Goal: Task Accomplishment & Management: Use online tool/utility

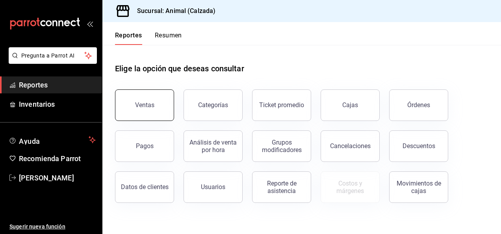
click at [153, 100] on button "Ventas" at bounding box center [144, 105] width 59 height 32
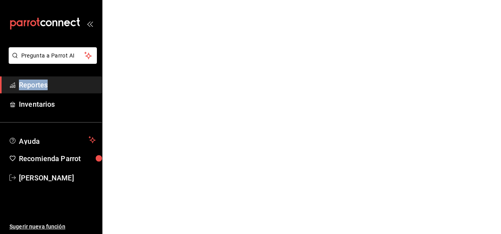
click at [153, 0] on html "Pregunta a Parrot AI Reportes Inventarios Ayuda Recomienda Parrot [PERSON_NAME]…" at bounding box center [250, 0] width 501 height 0
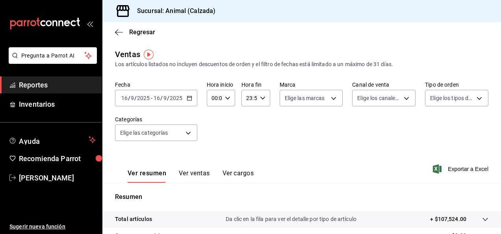
drag, startPoint x: 153, startPoint y: 100, endPoint x: 189, endPoint y: 102, distance: 36.0
click at [189, 102] on div "[DATE] [DATE] - [DATE] [DATE]" at bounding box center [156, 98] width 82 height 17
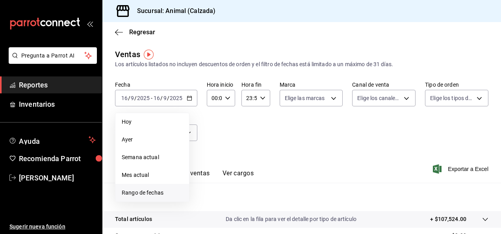
click at [159, 189] on span "Rango de fechas" at bounding box center [152, 193] width 61 height 8
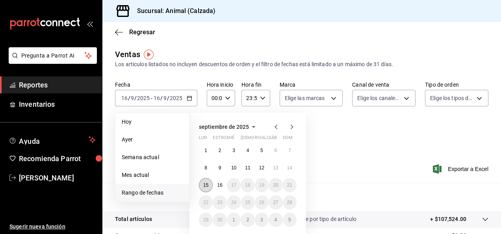
click at [207, 184] on abbr "15" at bounding box center [205, 185] width 5 height 6
click at [225, 187] on button "16" at bounding box center [220, 185] width 14 height 14
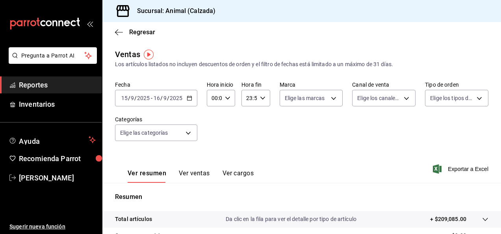
click at [226, 101] on div "00:00 Hora inicio" at bounding box center [221, 98] width 28 height 17
click at [214, 134] on span "05" at bounding box center [213, 131] width 2 height 6
type input "05:00"
click at [263, 99] on div at bounding box center [250, 117] width 501 height 234
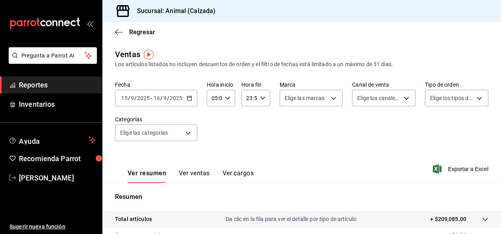
click at [263, 99] on icon "button" at bounding box center [263, 98] width 6 height 6
click at [248, 118] on span "05" at bounding box center [248, 117] width 2 height 6
click at [261, 122] on button "00" at bounding box center [261, 118] width 11 height 16
type input "05:00"
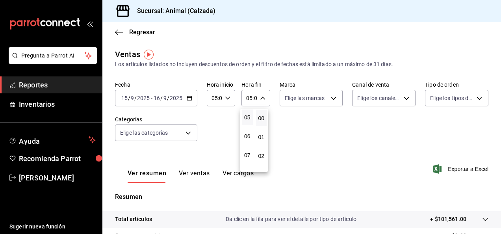
click at [329, 99] on div at bounding box center [250, 117] width 501 height 234
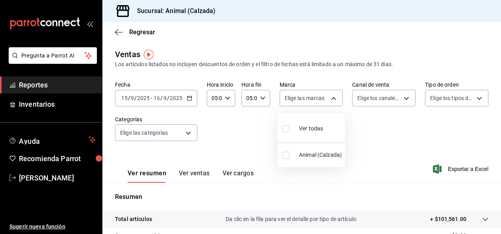
click at [329, 99] on body "Pregunta a Parrot AI Reportes Inventarios Ayuda Recomienda Parrot [PERSON_NAME]…" at bounding box center [250, 117] width 501 height 234
click at [286, 129] on input "checkbox" at bounding box center [286, 128] width 7 height 7
checkbox input "true"
type input "e26472f3-9262-489d-bcba-4c6b034529c7"
checkbox input "true"
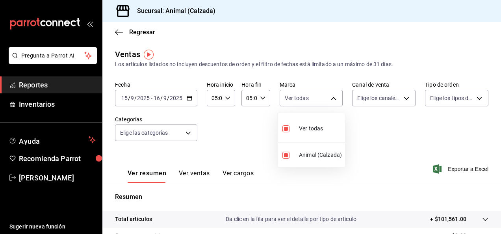
click at [404, 99] on div at bounding box center [250, 117] width 501 height 234
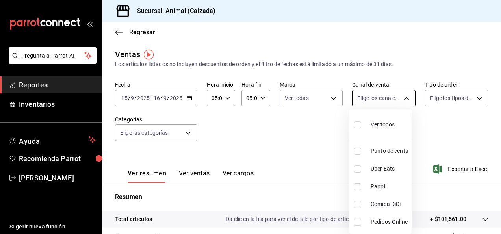
click at [401, 98] on body "Pregunta a Parrot AI Reportes Inventarios Ayuda Recomienda Parrot [PERSON_NAME]…" at bounding box center [250, 117] width 501 height 234
click at [356, 123] on input "checkbox" at bounding box center [357, 124] width 7 height 7
checkbox input "true"
type input "PARROT,UBER_EATS,RAPPI,DIDI_FOOD,ONLINE"
checkbox input "true"
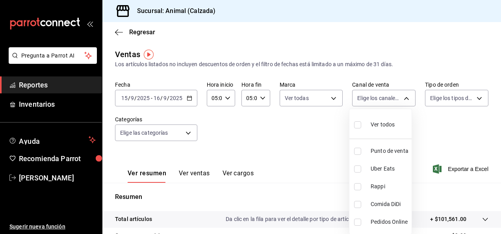
checkbox input "true"
click at [476, 100] on div at bounding box center [250, 117] width 501 height 234
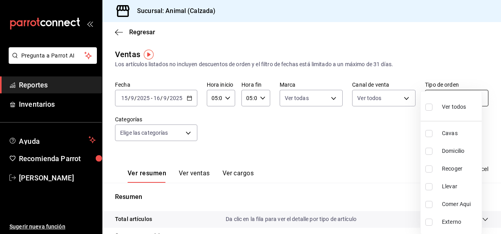
click at [476, 99] on body "Pregunta a Parrot AI Reportes Inventarios Ayuda Recomienda Parrot [PERSON_NAME]…" at bounding box center [250, 117] width 501 height 234
click at [430, 108] on input "checkbox" at bounding box center [429, 107] width 7 height 7
checkbox input "true"
type input "588630d3-b511-4bba-a729-32472510037f,54b7ae00-ca47-4ec1-b7ff-55842c0a2b62,92293…"
checkbox input "true"
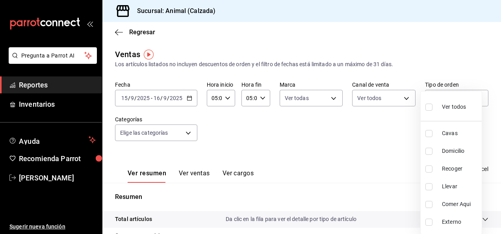
checkbox input "true"
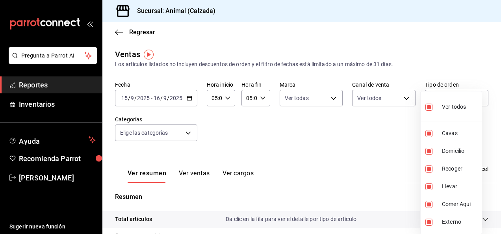
click at [186, 134] on div at bounding box center [250, 117] width 501 height 234
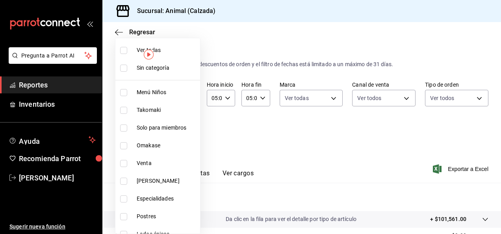
click at [186, 134] on body "Pregunta a Parrot AI Reportes Inventarios Ayuda Recomienda Parrot [PERSON_NAME]…" at bounding box center [250, 117] width 501 height 234
click at [128, 49] on label at bounding box center [125, 50] width 10 height 7
click at [127, 49] on input "checkbox" at bounding box center [123, 50] width 7 height 7
checkbox input "false"
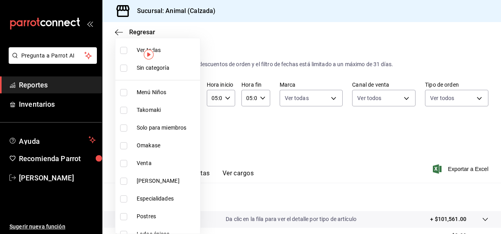
checkbox input "false"
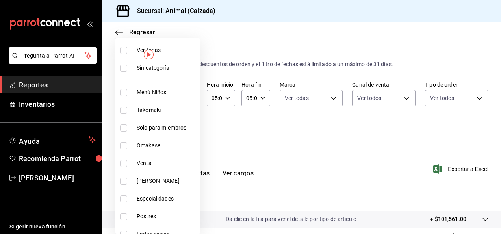
checkbox input "false"
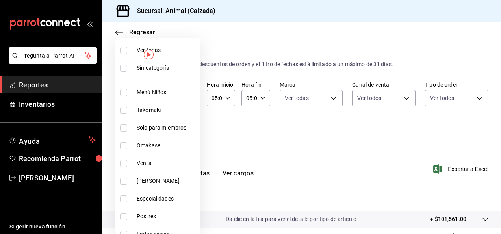
checkbox input "false"
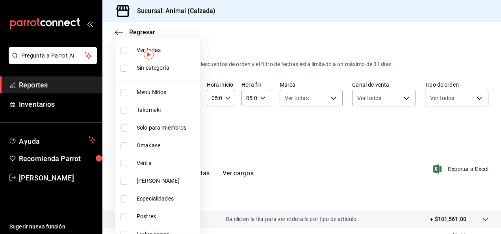
checkbox input "false"
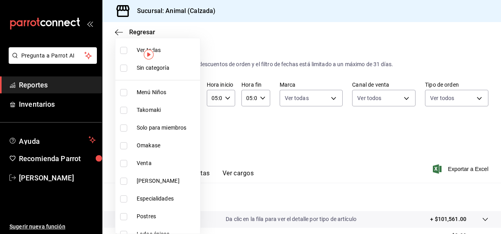
checkbox input "false"
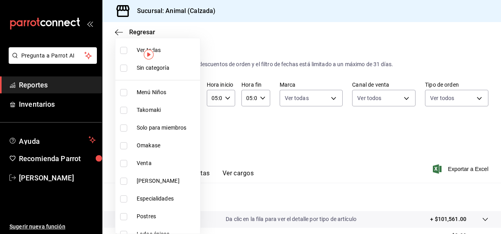
checkbox input "false"
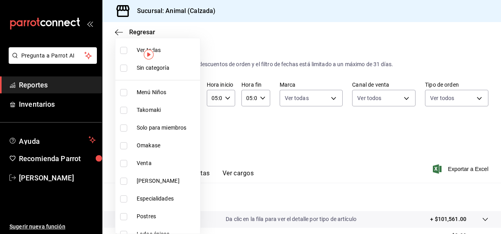
checkbox input "false"
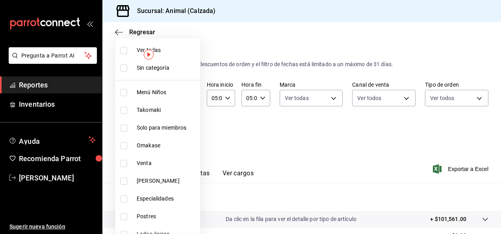
checkbox input "false"
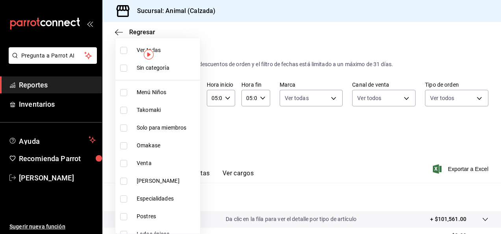
checkbox input "false"
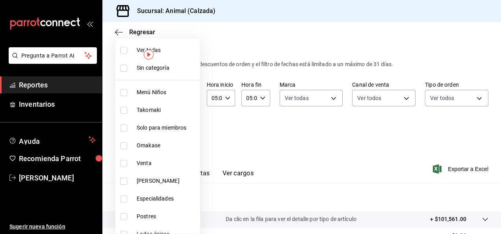
checkbox input "false"
click at [125, 49] on input "checkbox" at bounding box center [123, 50] width 7 height 7
checkbox input "true"
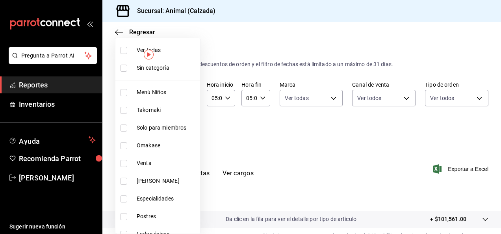
type input "577524a9-a437-43f3-84d2-cf2e6968635f,5d35a5f4-3063-4397-a550-a8f4eca83956,9bcdf…"
checkbox input "true"
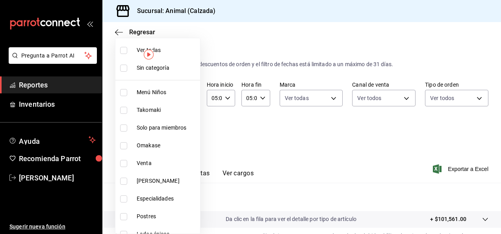
checkbox input "true"
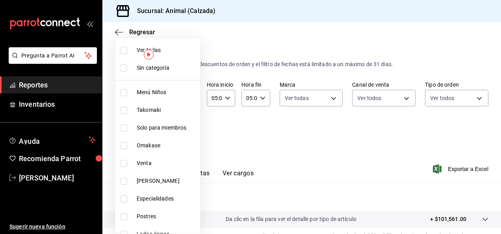
checkbox input "true"
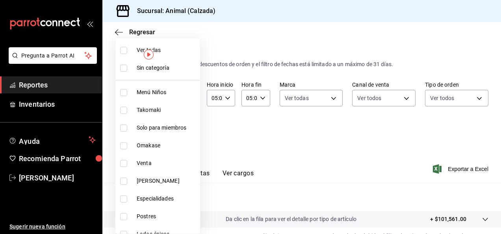
checkbox input "true"
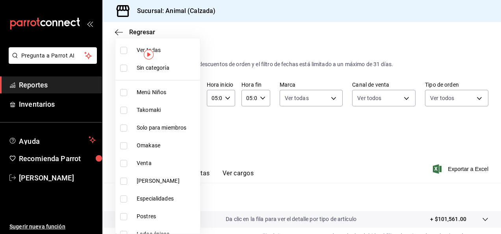
checkbox input "true"
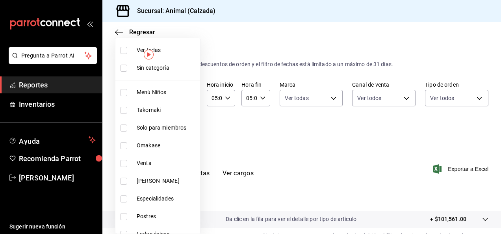
checkbox input "true"
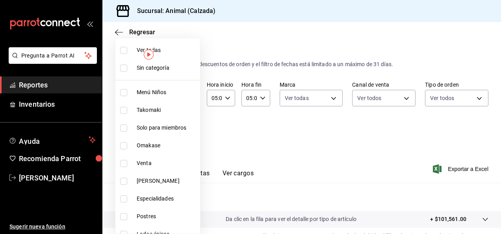
checkbox input "true"
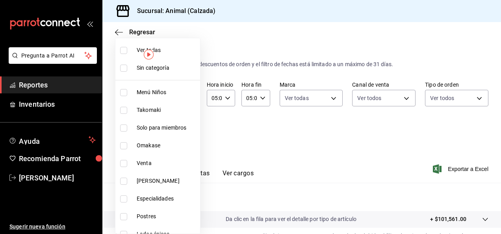
checkbox input "true"
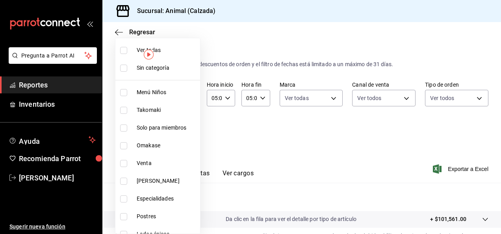
checkbox input "true"
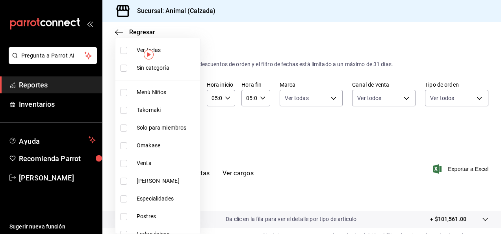
checkbox input "true"
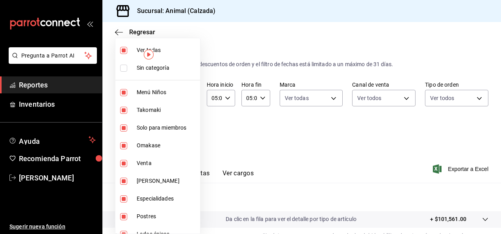
click at [430, 139] on div at bounding box center [250, 117] width 501 height 234
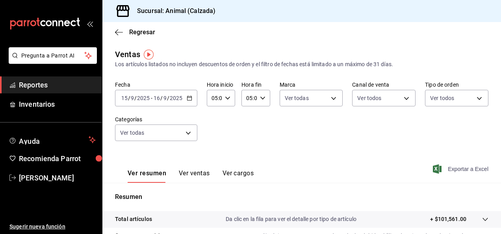
click at [459, 168] on font "Exportar a Excel" at bounding box center [468, 169] width 41 height 6
click at [190, 102] on div "[DATE] [DATE] - [DATE] [DATE]" at bounding box center [156, 98] width 82 height 17
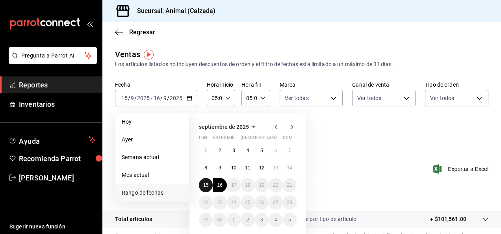
click at [206, 185] on abbr "15" at bounding box center [205, 185] width 5 height 6
click at [220, 185] on abbr "16" at bounding box center [219, 185] width 5 height 6
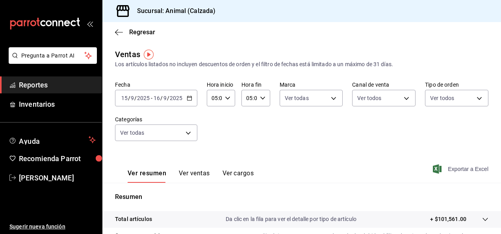
click at [464, 170] on font "Exportar a Excel" at bounding box center [468, 169] width 41 height 6
